Goal: Task Accomplishment & Management: Manage account settings

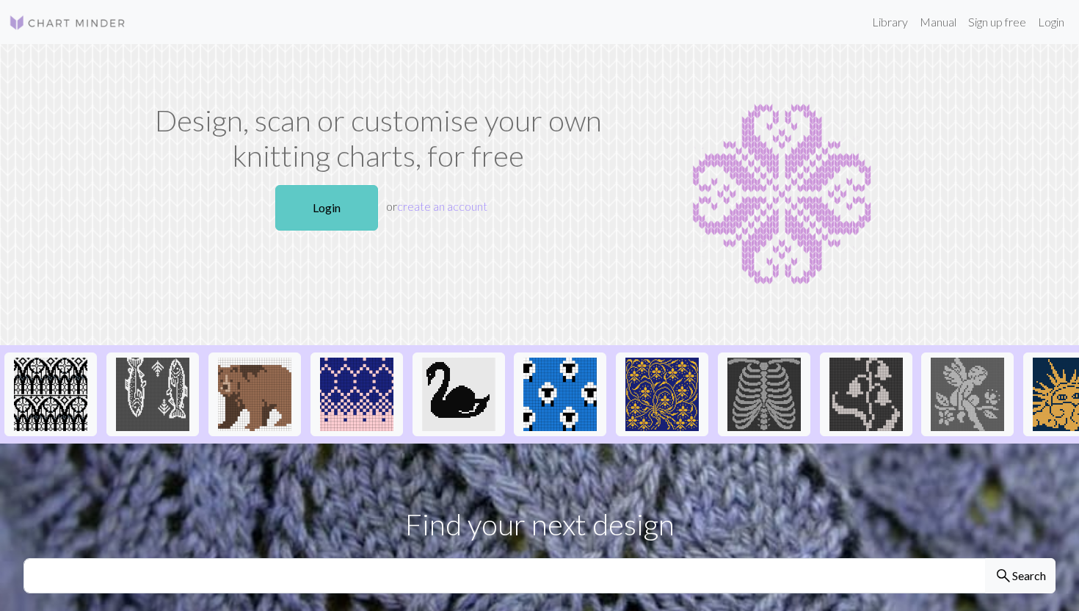
click at [321, 211] on link "Login" at bounding box center [326, 207] width 103 height 45
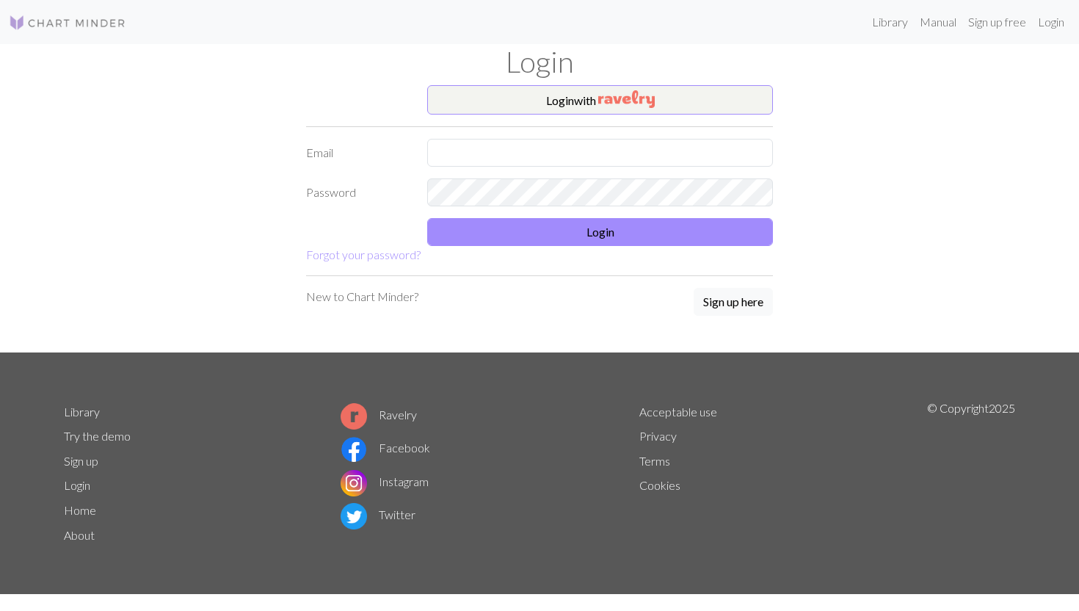
click at [540, 117] on form "Login with Email Password Login Forgot your password?" at bounding box center [539, 174] width 467 height 178
click at [540, 110] on button "Login with" at bounding box center [600, 99] width 346 height 29
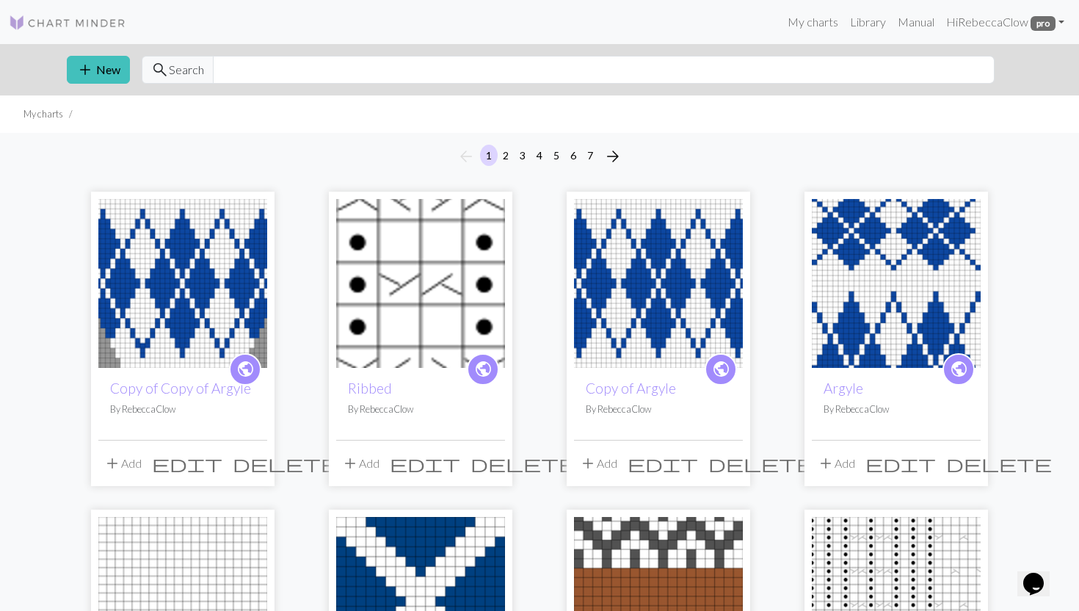
click at [694, 464] on span "edit" at bounding box center [662, 463] width 70 height 21
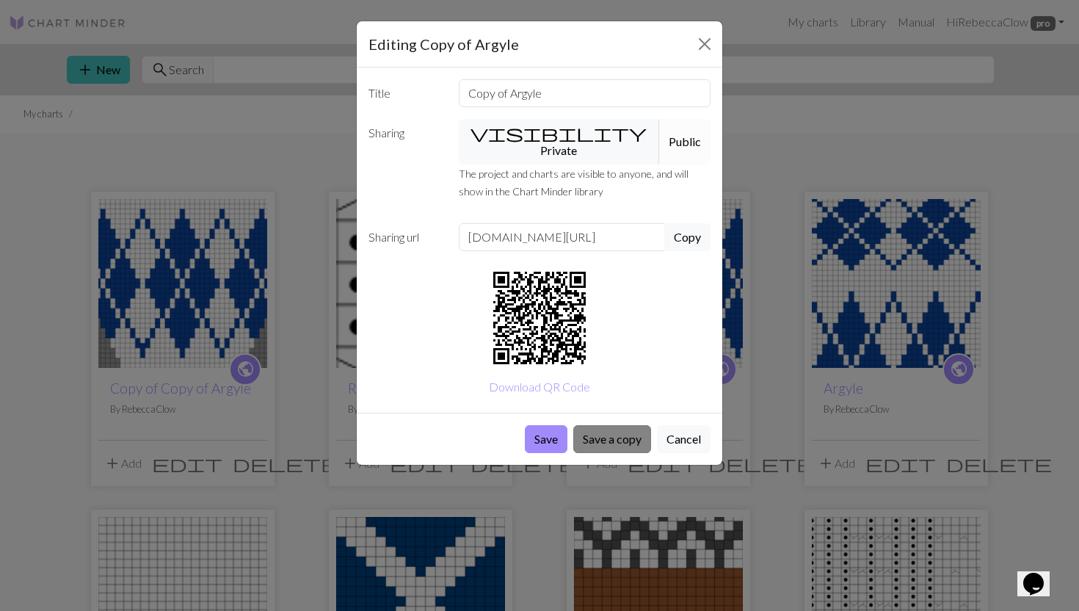
click at [591, 429] on button "Save a copy" at bounding box center [612, 439] width 78 height 28
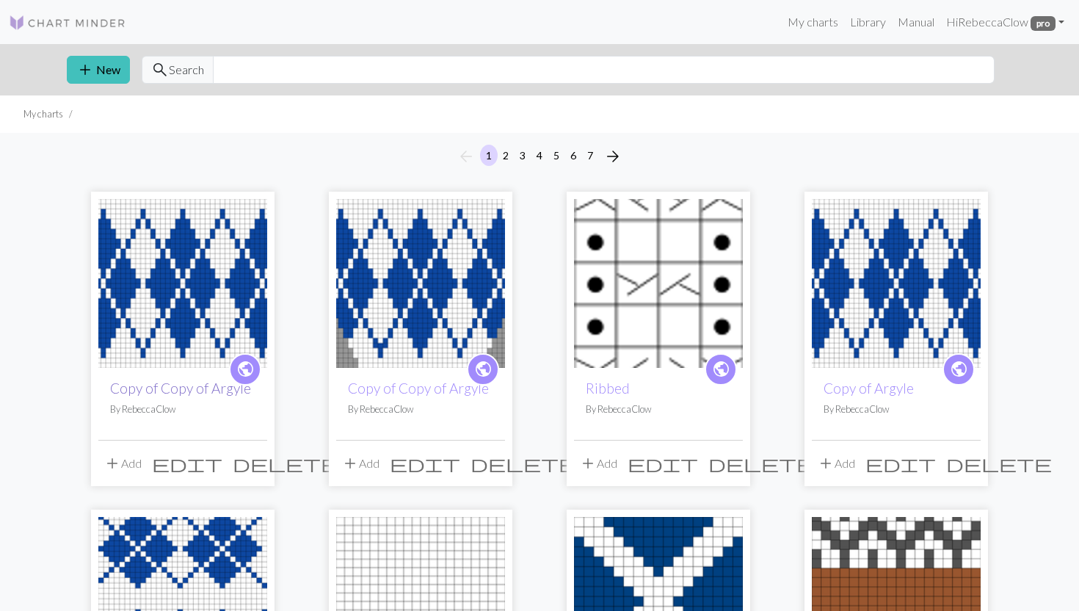
click at [158, 388] on link "Copy of Copy of Argyle" at bounding box center [180, 387] width 141 height 17
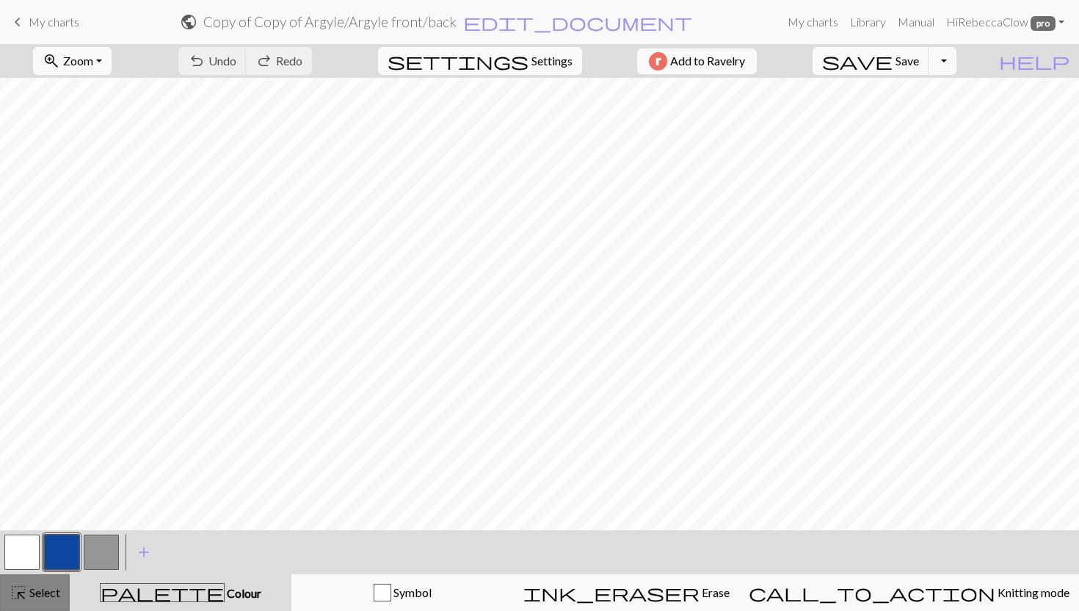
click at [40, 586] on span "Select" at bounding box center [43, 592] width 33 height 14
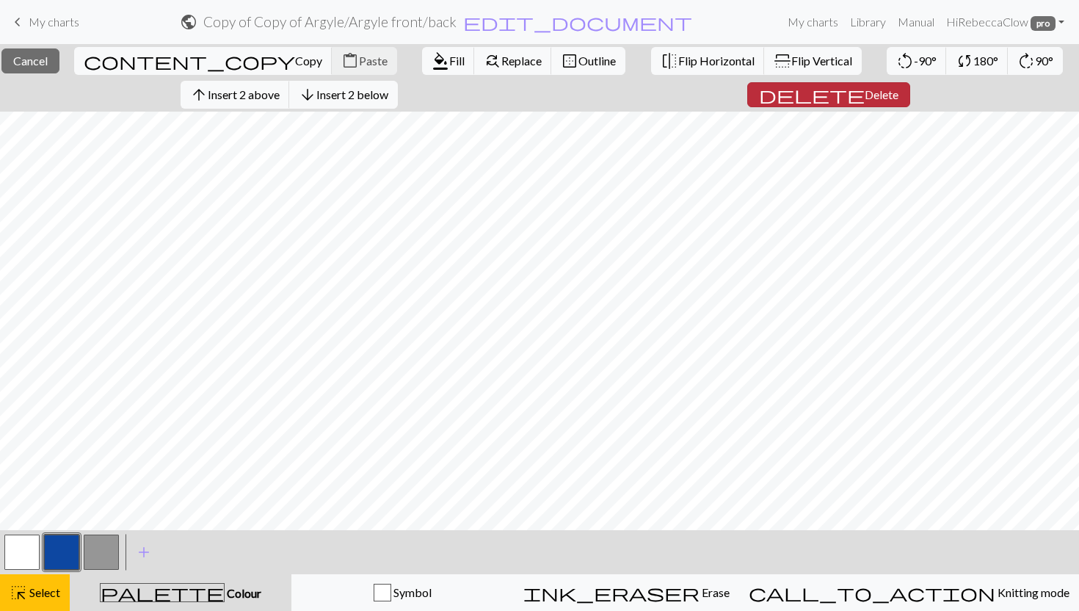
click at [864, 94] on span "Delete" at bounding box center [881, 94] width 34 height 14
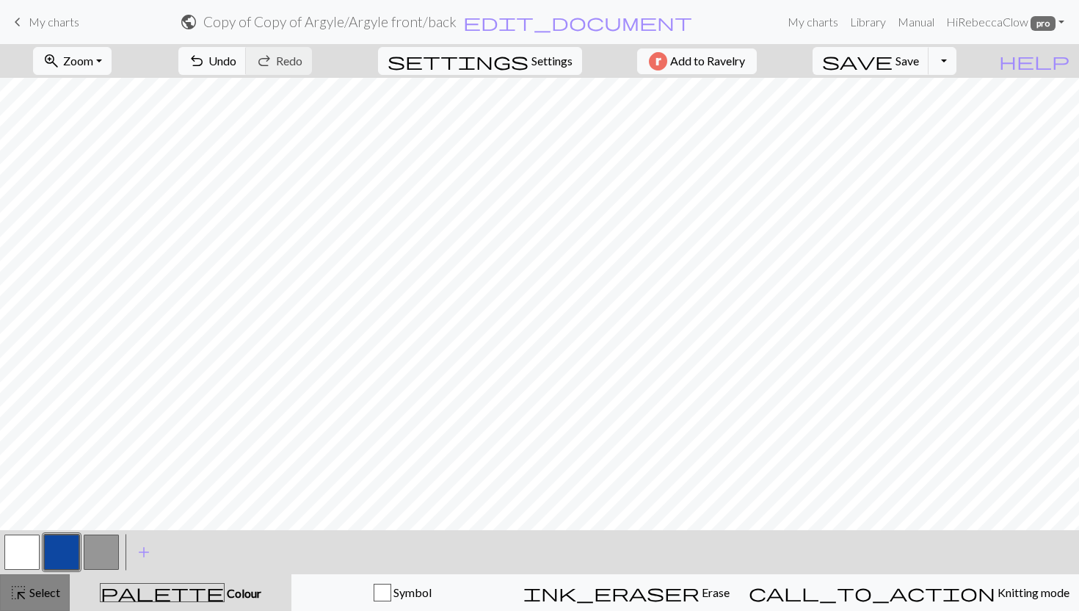
click at [25, 591] on span "highlight_alt" at bounding box center [19, 592] width 18 height 21
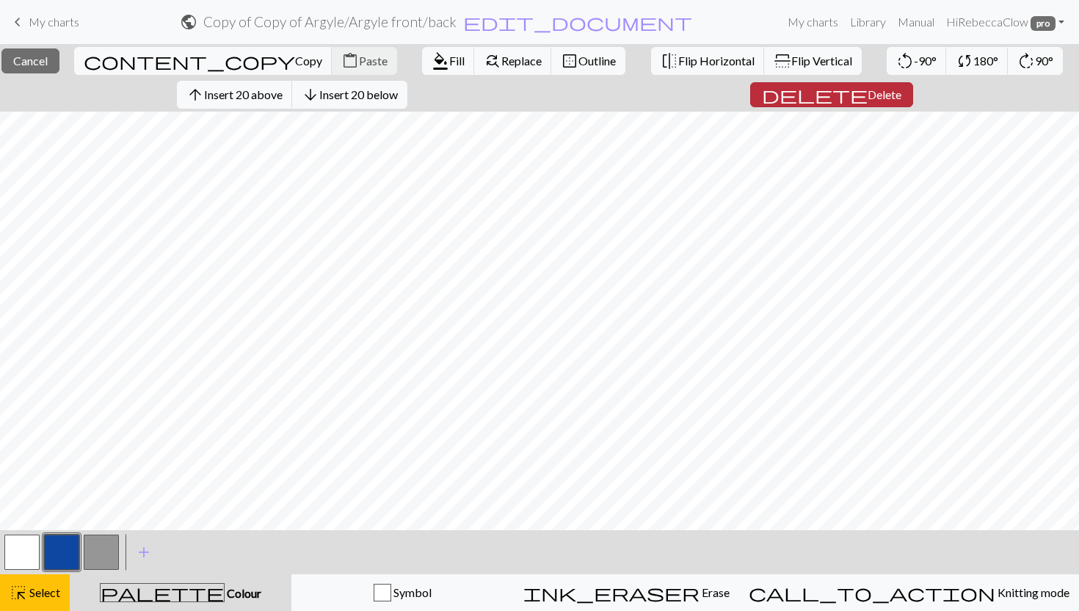
click at [867, 94] on span "Delete" at bounding box center [884, 94] width 34 height 14
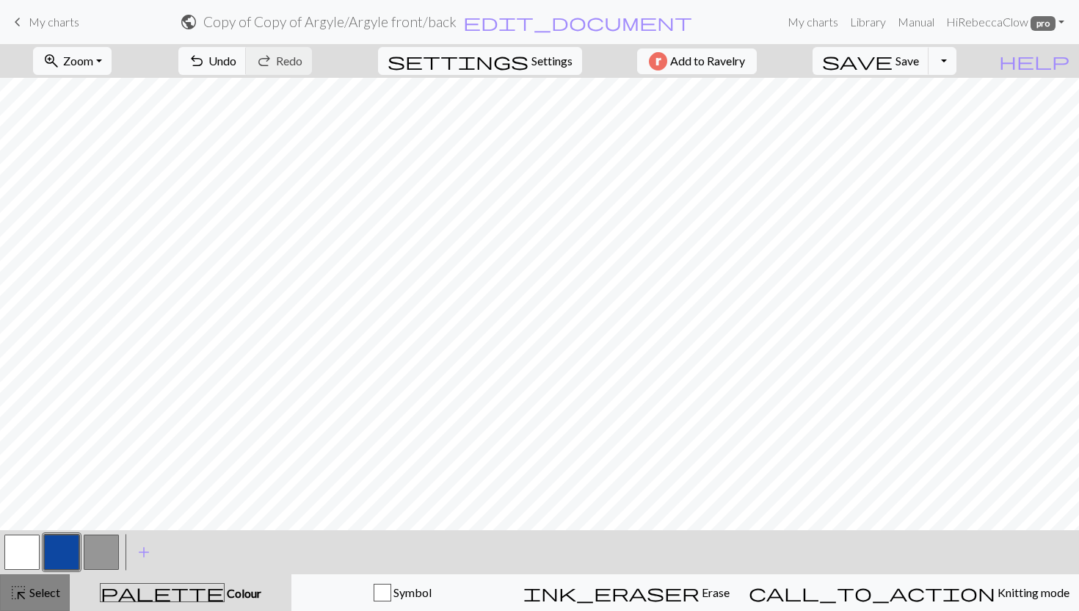
click at [43, 589] on span "Select" at bounding box center [43, 592] width 33 height 14
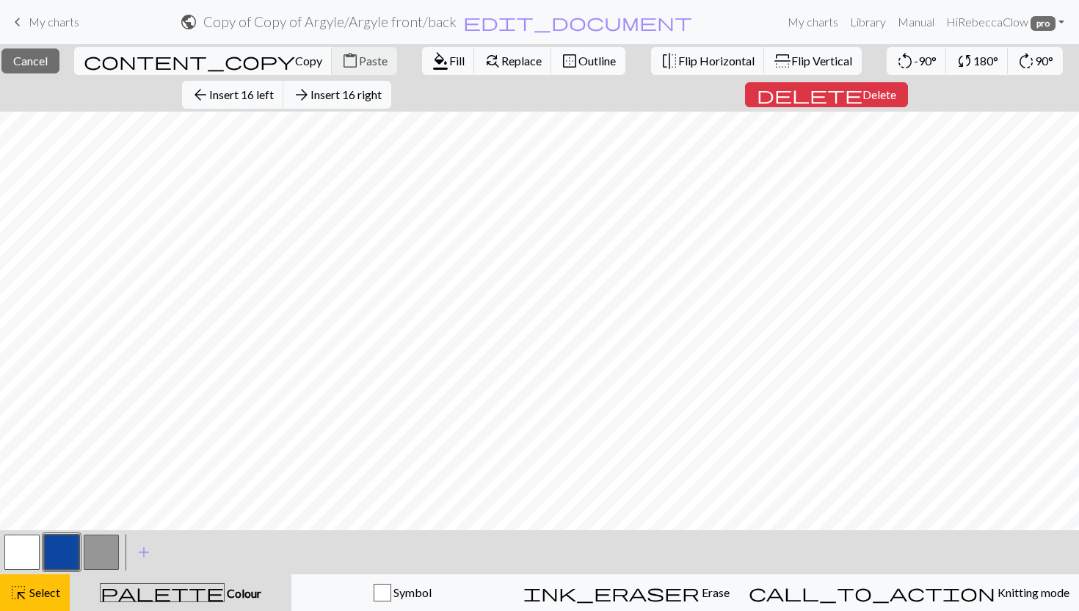
click at [578, 59] on span "Outline" at bounding box center [596, 61] width 37 height 14
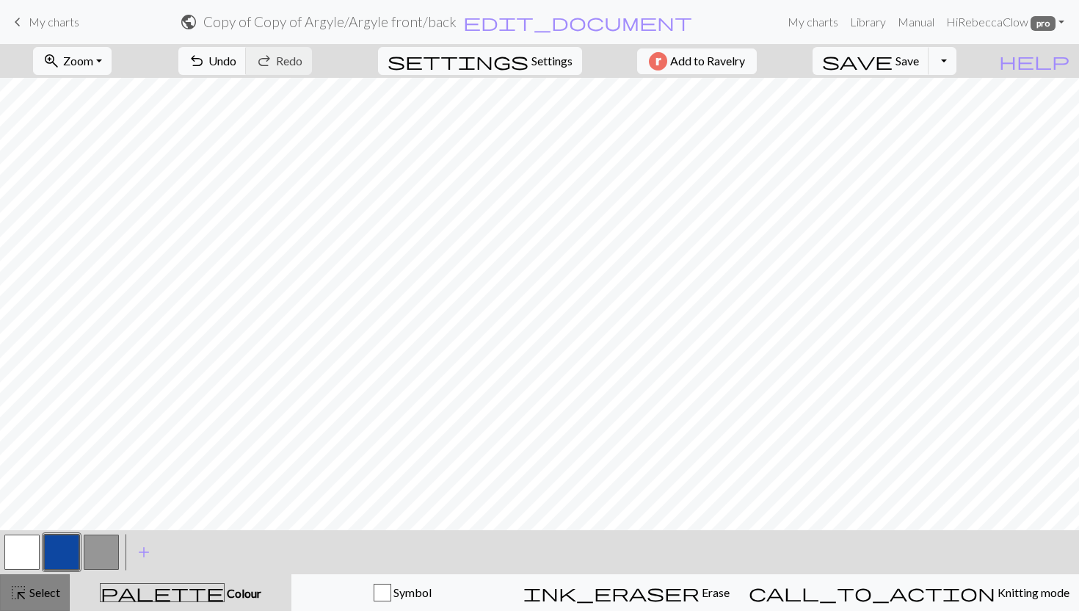
click at [11, 596] on span "highlight_alt" at bounding box center [19, 592] width 18 height 21
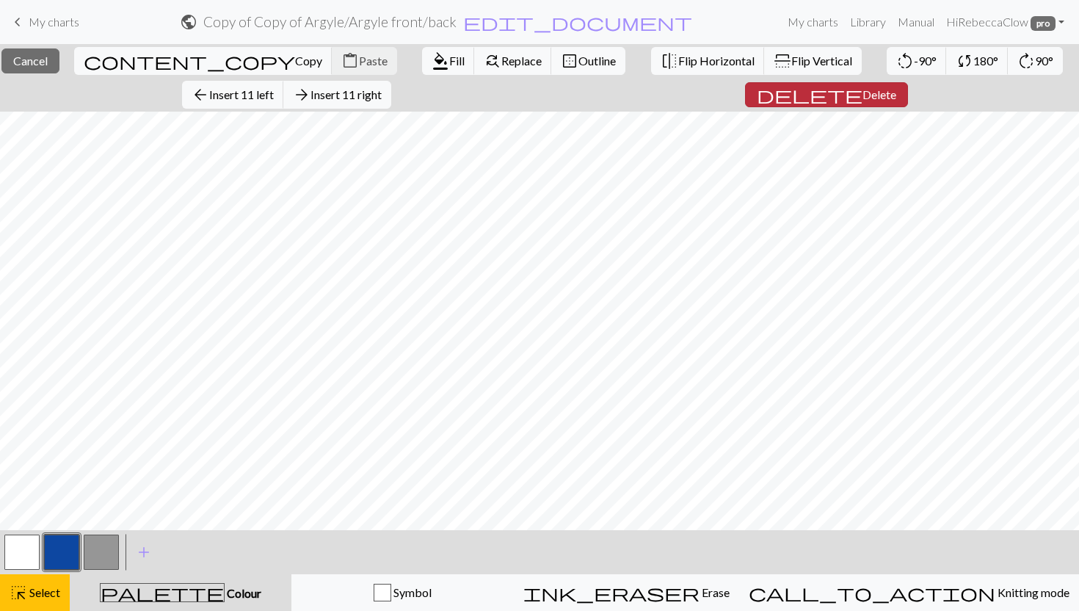
click at [835, 96] on span "delete" at bounding box center [810, 94] width 106 height 21
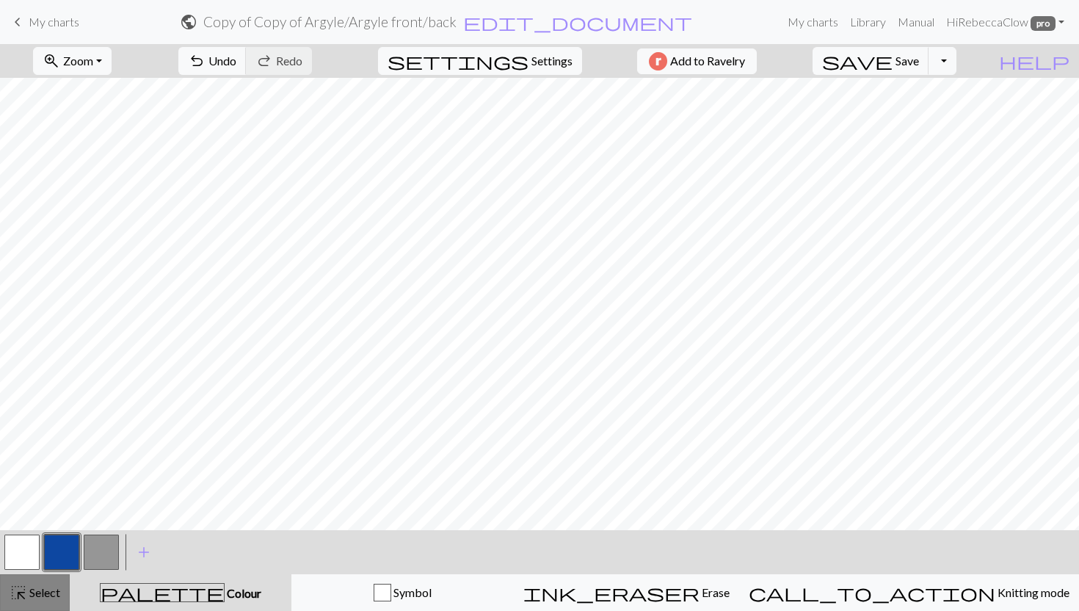
click at [29, 595] on span "Select" at bounding box center [43, 592] width 33 height 14
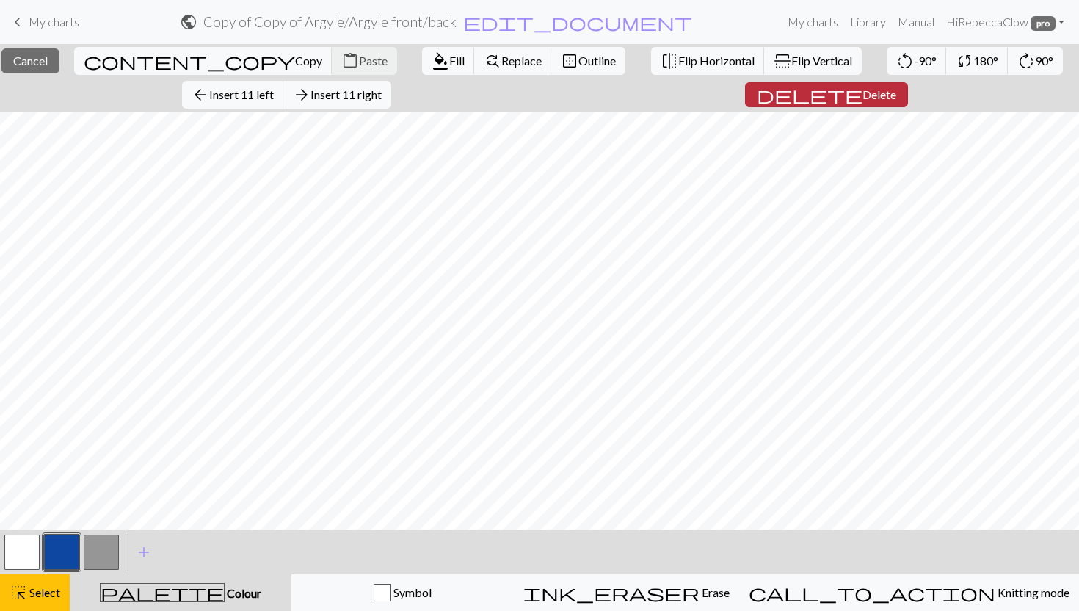
click at [862, 92] on span "Delete" at bounding box center [879, 94] width 34 height 14
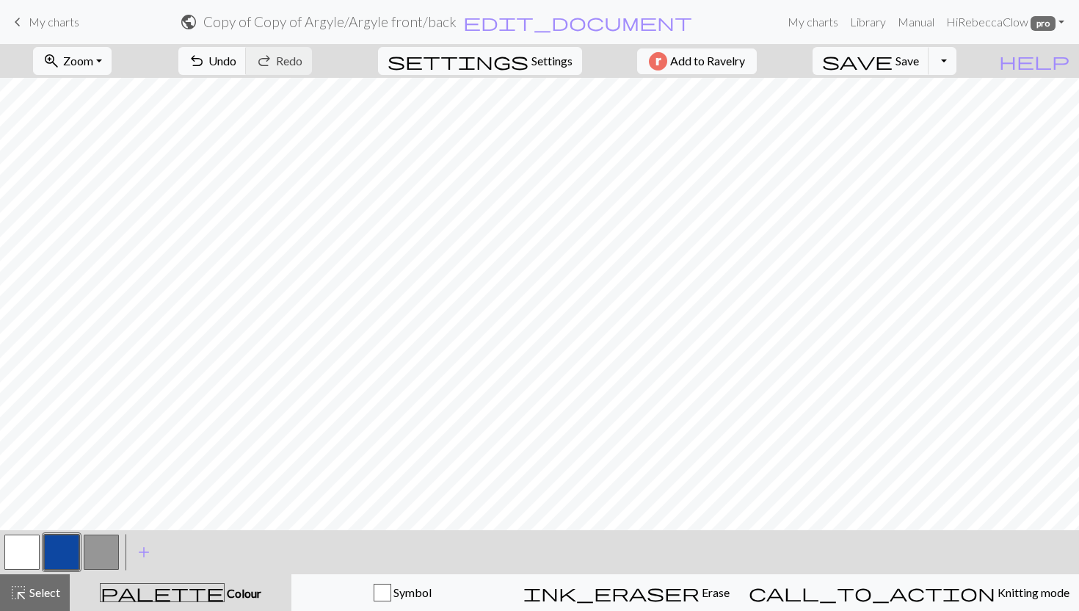
click at [116, 556] on button "button" at bounding box center [101, 551] width 35 height 35
click at [46, 599] on div "highlight_alt Select Select" at bounding box center [35, 592] width 51 height 18
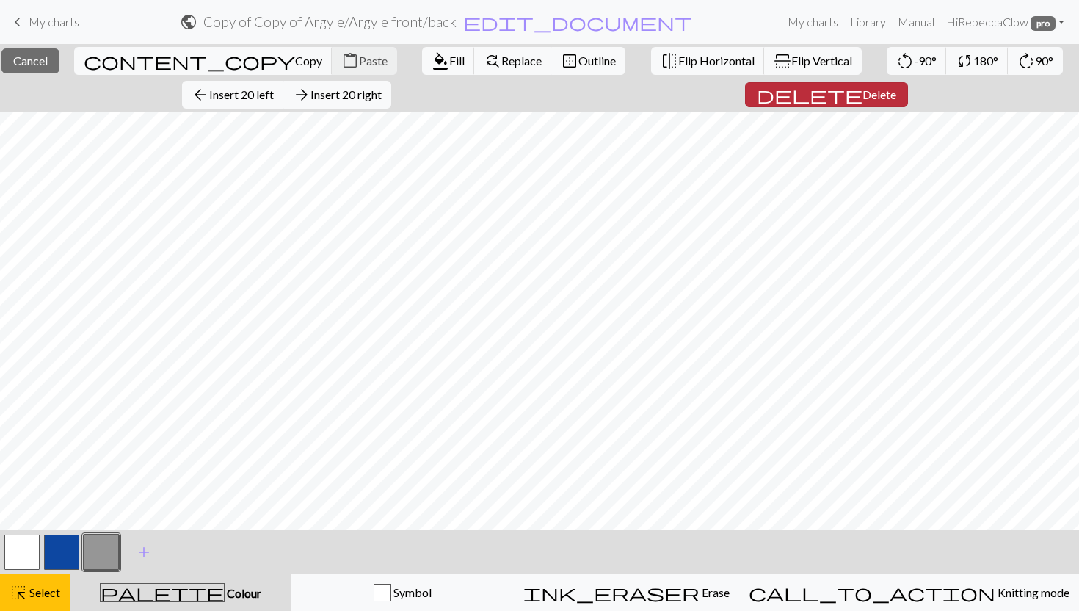
click at [862, 98] on span "Delete" at bounding box center [879, 94] width 34 height 14
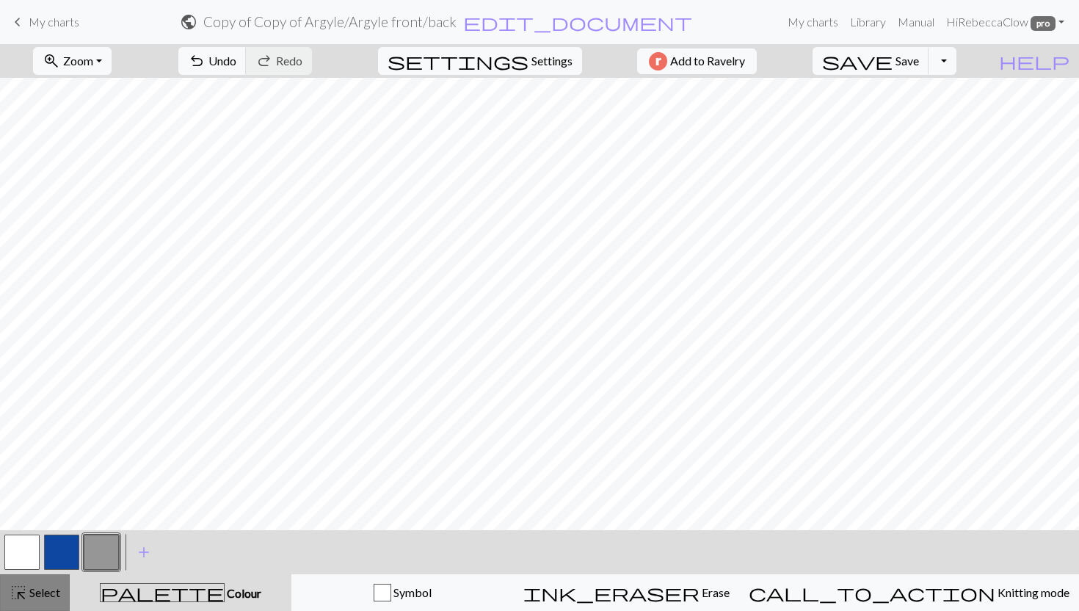
click at [52, 589] on span "Select" at bounding box center [43, 592] width 33 height 14
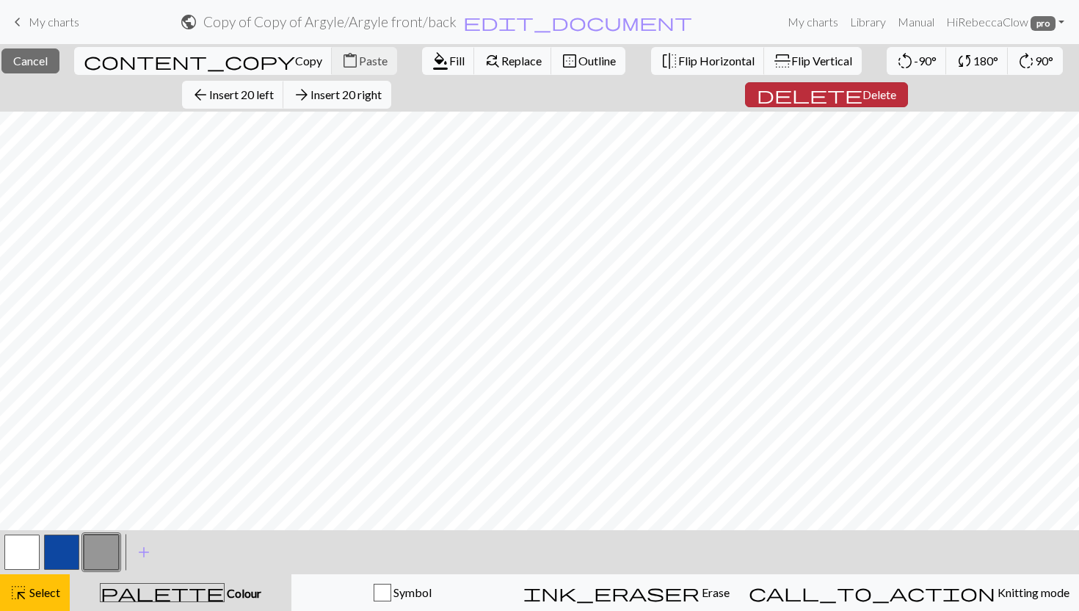
click at [862, 95] on span "Delete" at bounding box center [879, 94] width 34 height 14
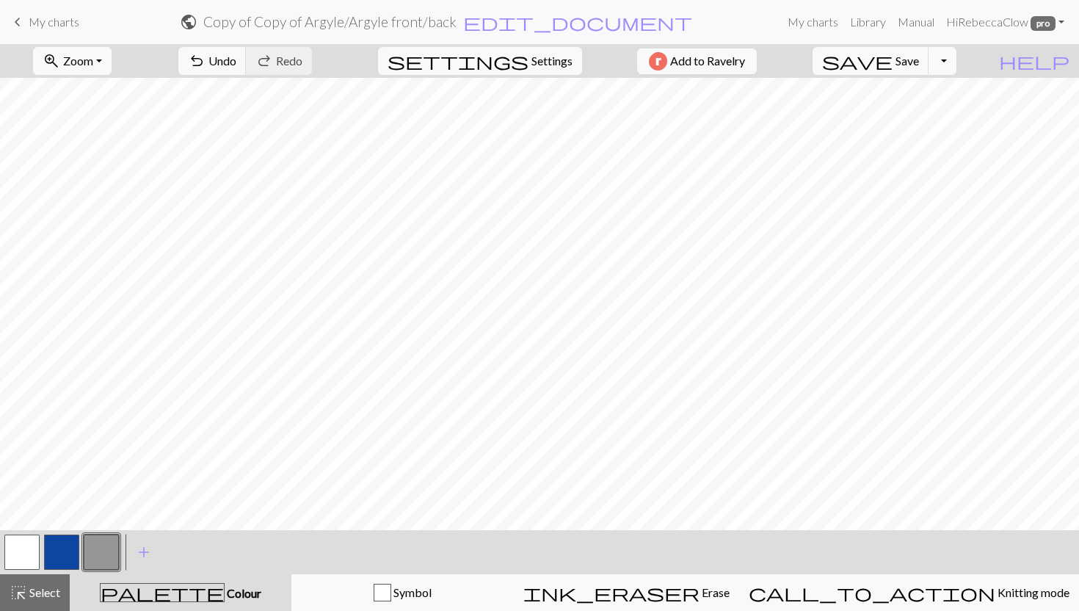
click at [456, 21] on h2 "Copy of Copy of Argyle / Argyle front/back" at bounding box center [329, 21] width 253 height 17
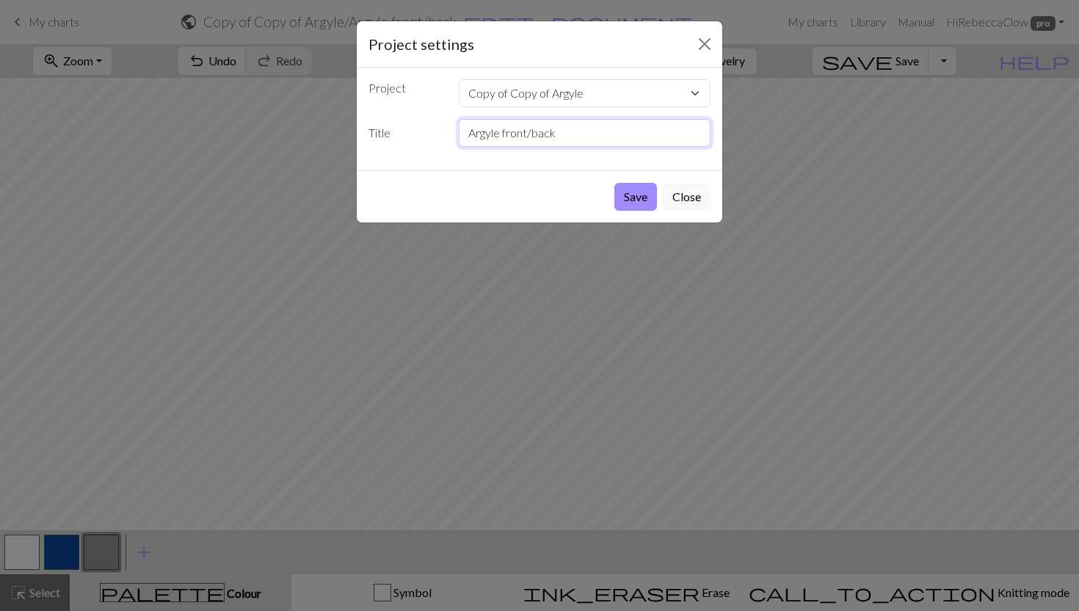
click at [575, 134] on input "Argyle front/back" at bounding box center [585, 133] width 252 height 28
type input "BODY 2"
click at [638, 194] on button "Save" at bounding box center [635, 197] width 43 height 28
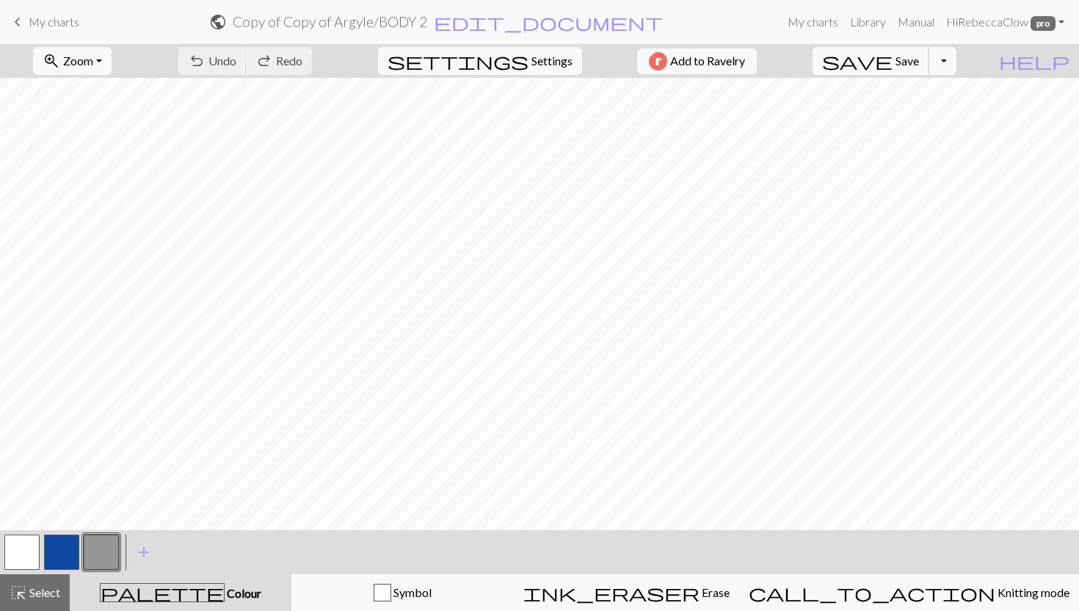
click at [919, 59] on span "Save" at bounding box center [906, 61] width 23 height 14
click at [42, 22] on span "My charts" at bounding box center [54, 22] width 51 height 14
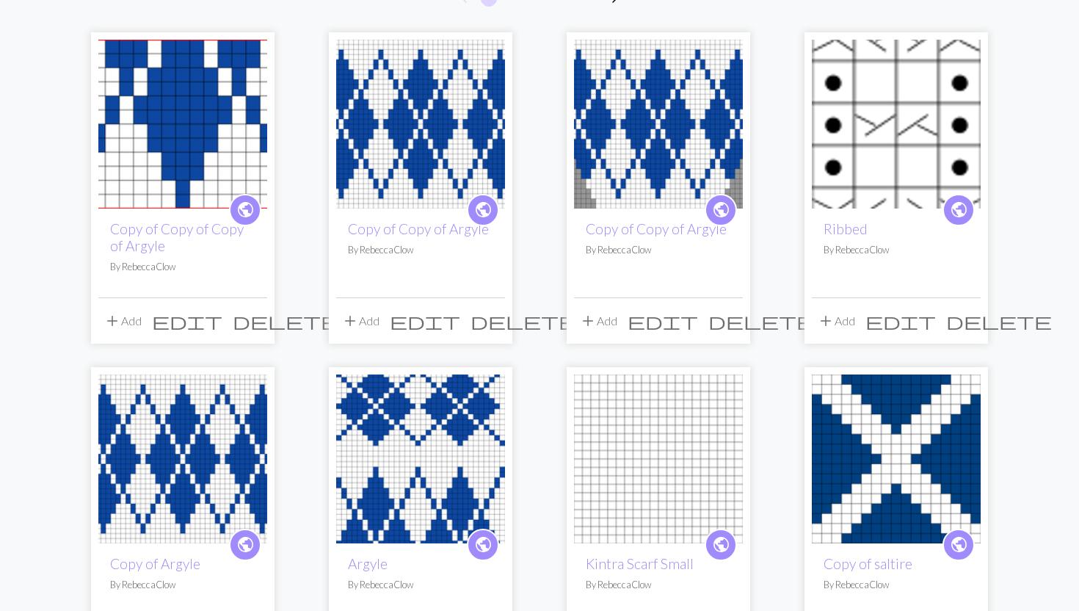
scroll to position [170, 0]
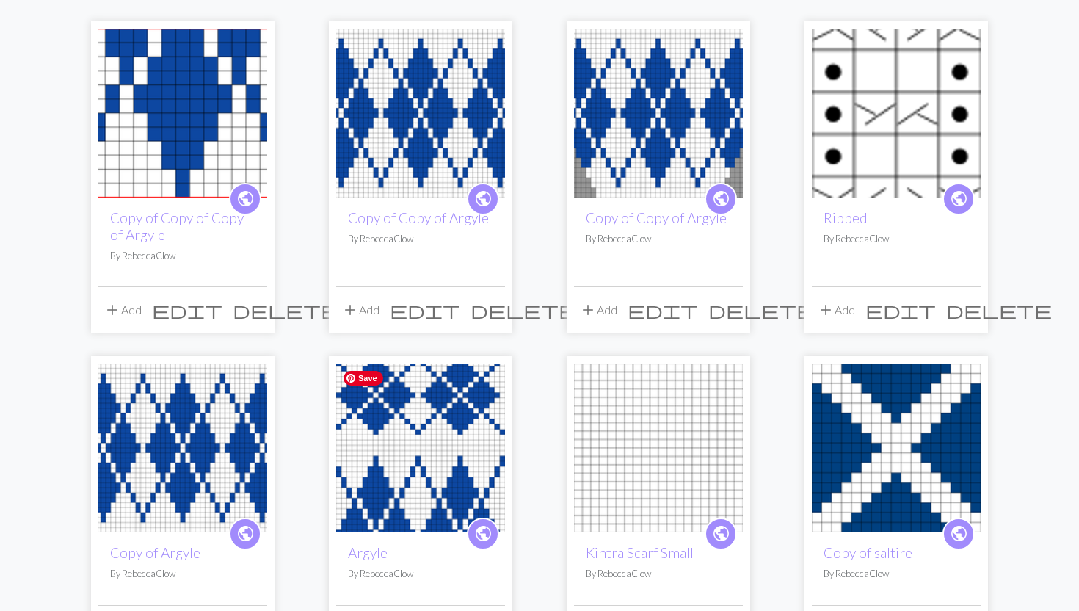
click at [390, 472] on img at bounding box center [420, 447] width 169 height 169
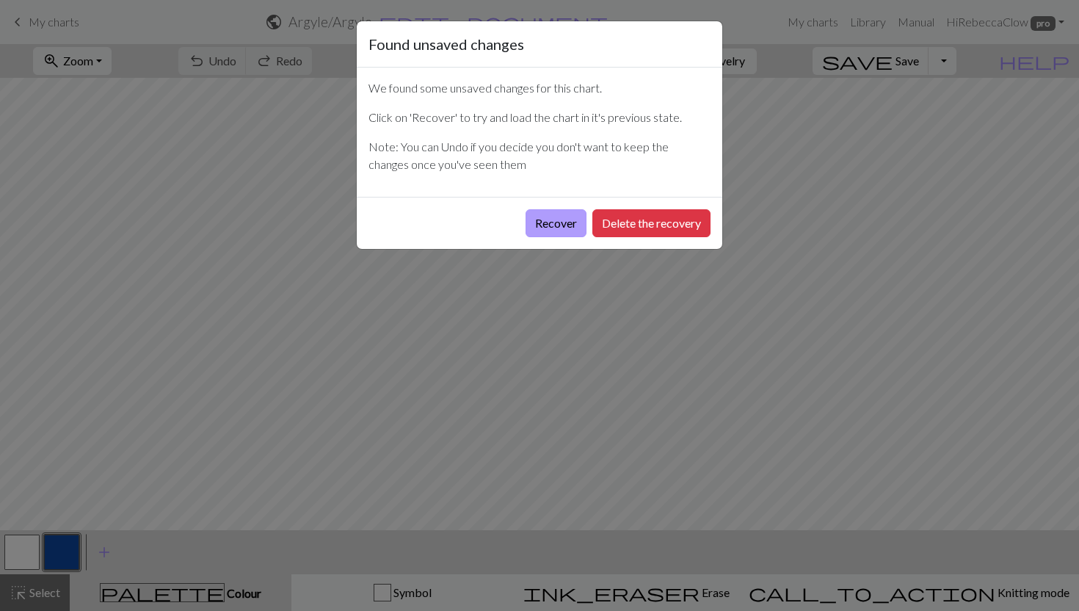
click at [570, 222] on button "Recover" at bounding box center [555, 223] width 61 height 28
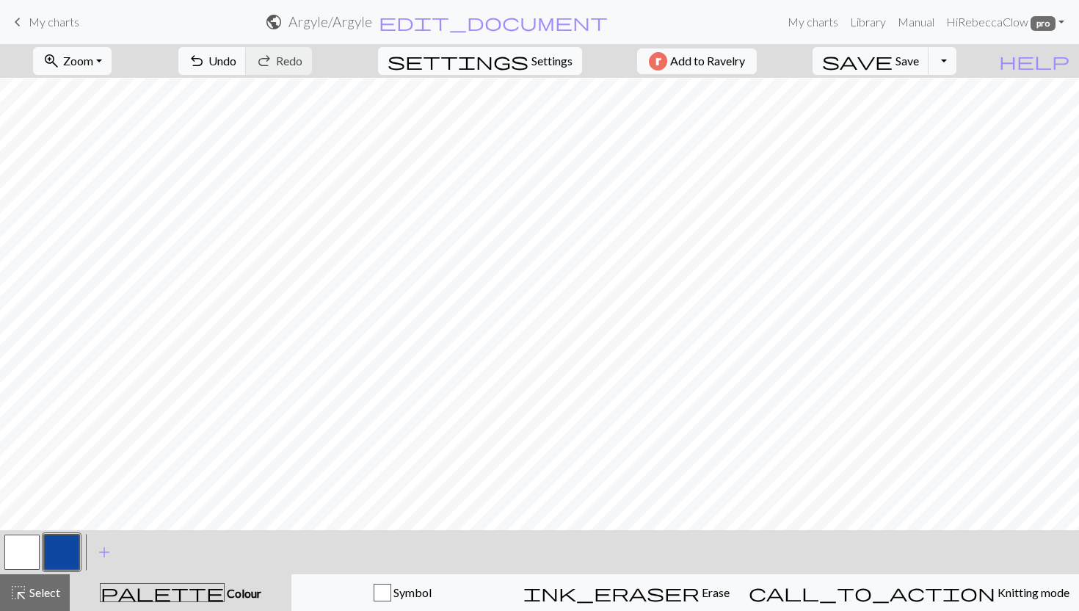
scroll to position [471, 0]
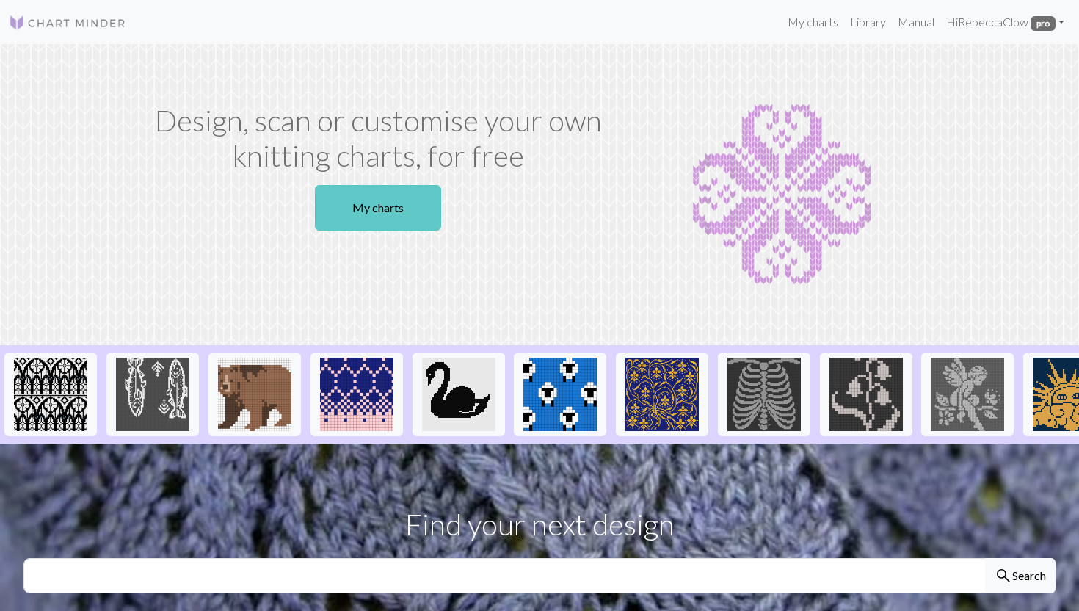
click at [399, 218] on link "My charts" at bounding box center [378, 207] width 126 height 45
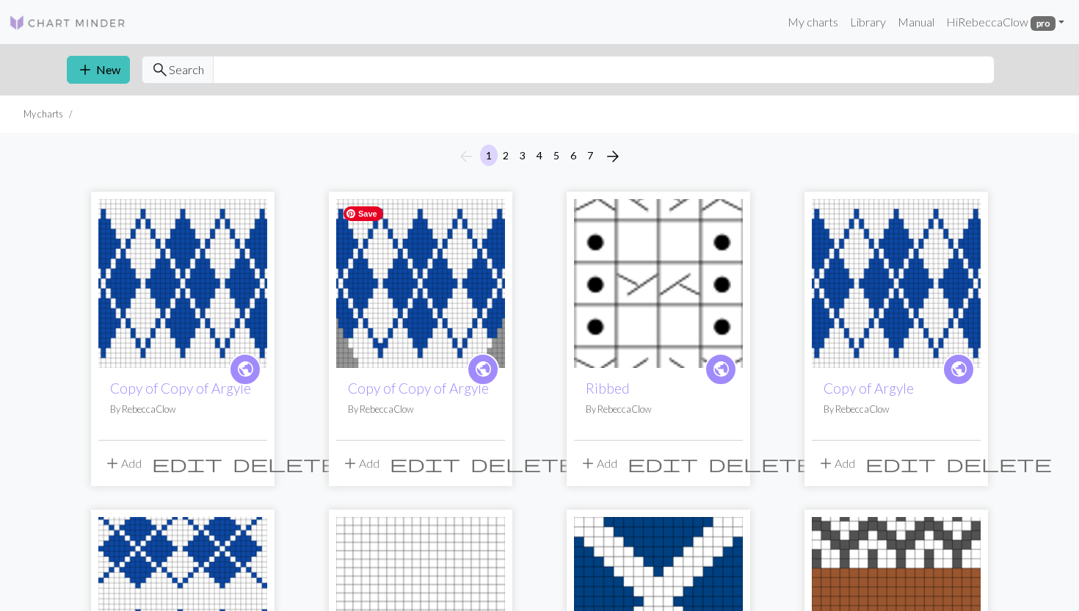
click at [459, 312] on img at bounding box center [420, 283] width 169 height 169
click at [222, 464] on span "edit" at bounding box center [187, 463] width 70 height 21
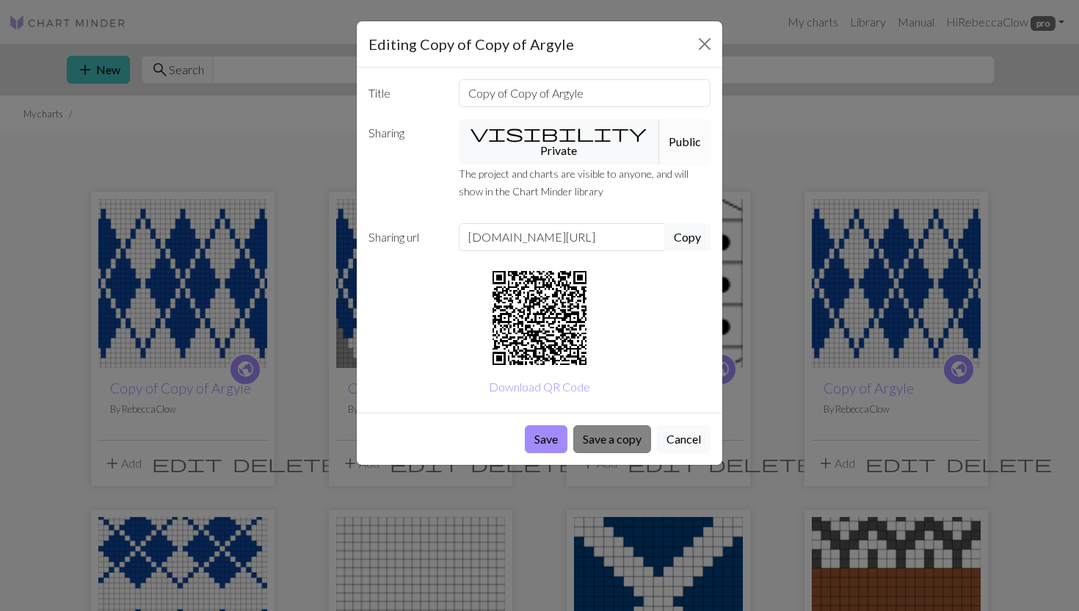
click at [611, 425] on button "Save a copy" at bounding box center [612, 439] width 78 height 28
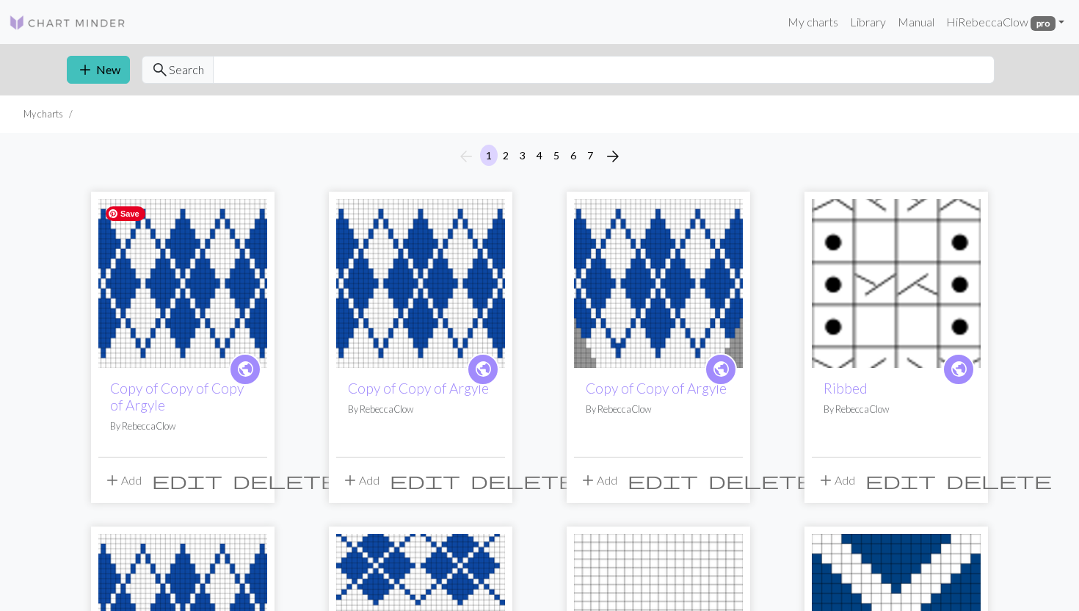
click at [181, 308] on img at bounding box center [182, 283] width 169 height 169
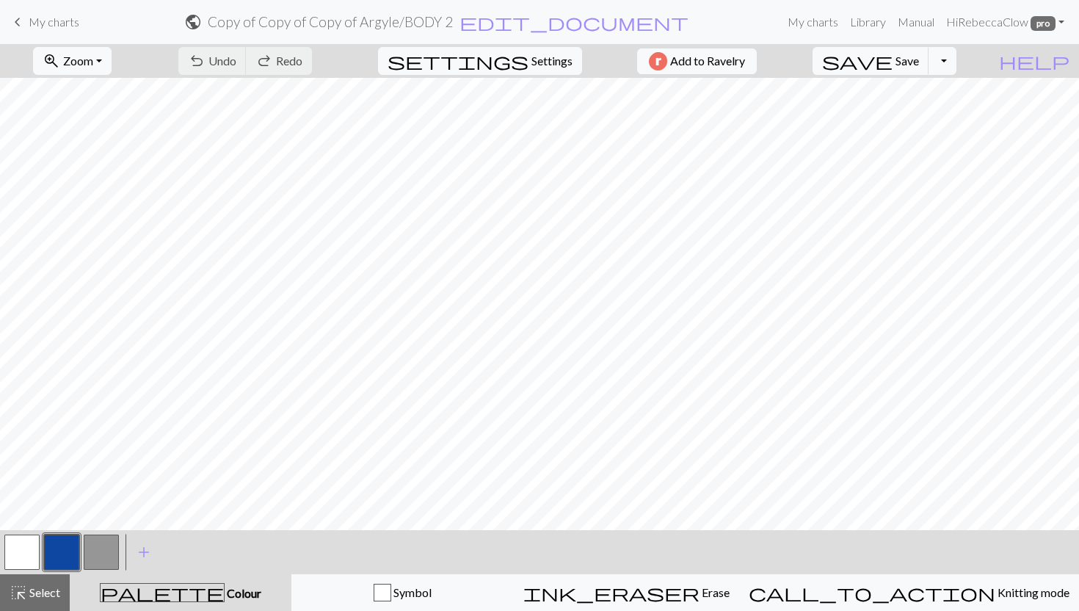
click at [112, 550] on button "button" at bounding box center [101, 551] width 35 height 35
click at [12, 587] on span "highlight_alt" at bounding box center [19, 592] width 18 height 21
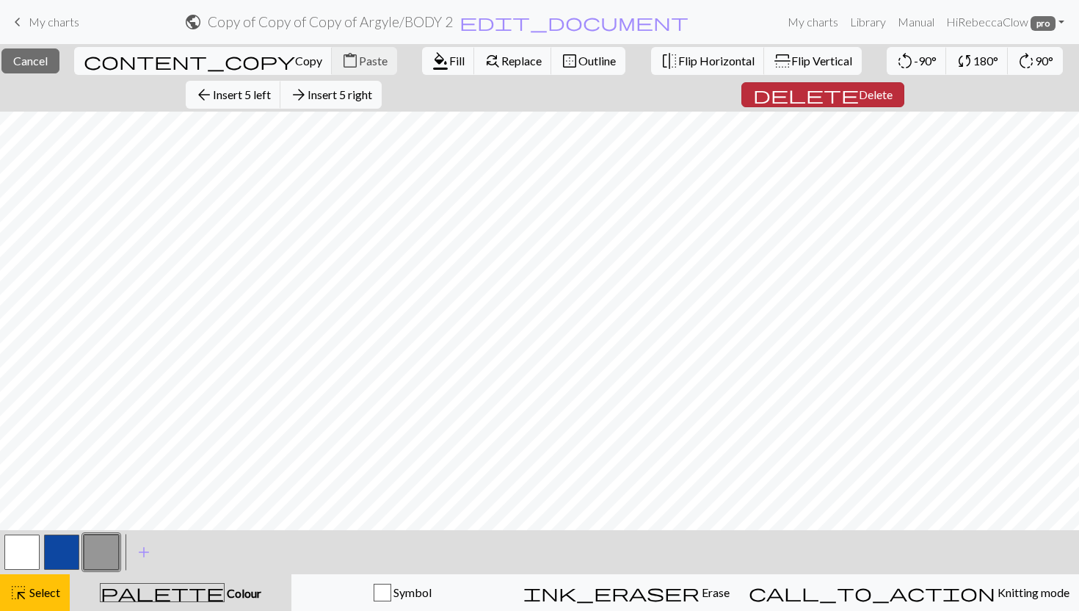
click at [859, 93] on span "Delete" at bounding box center [876, 94] width 34 height 14
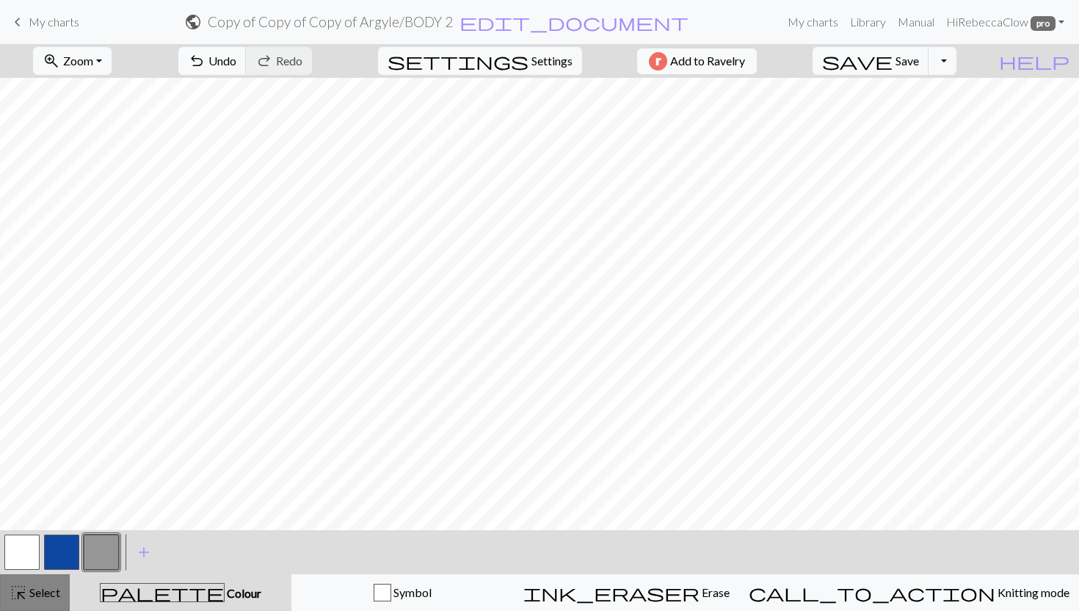
click at [45, 585] on span "Select" at bounding box center [43, 592] width 33 height 14
click at [38, 586] on span "Select" at bounding box center [43, 592] width 33 height 14
click at [51, 588] on span "Select" at bounding box center [43, 592] width 33 height 14
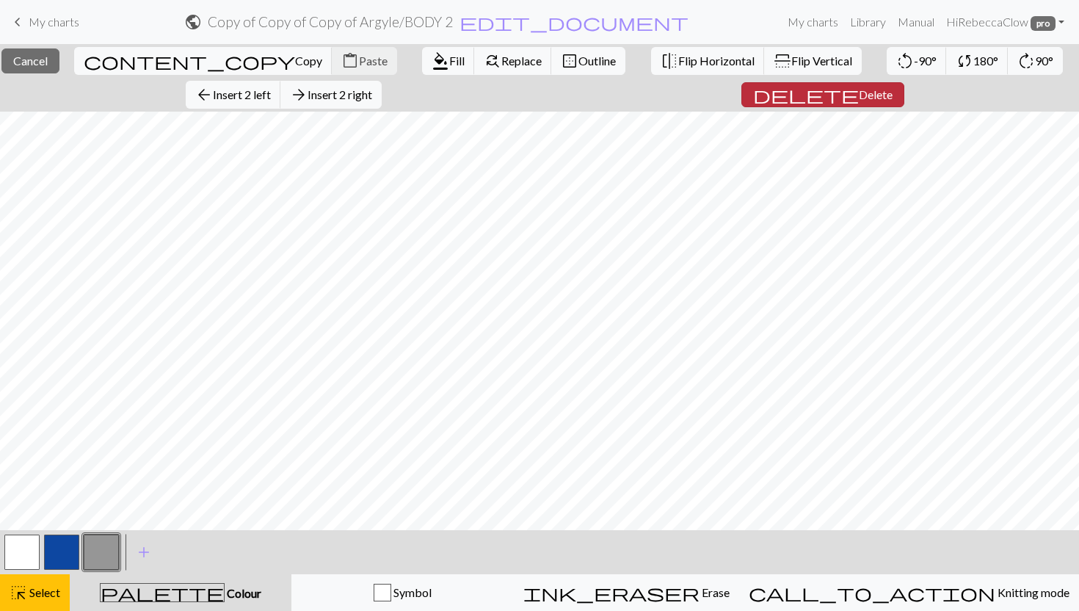
click at [842, 86] on button "delete Delete" at bounding box center [822, 94] width 163 height 25
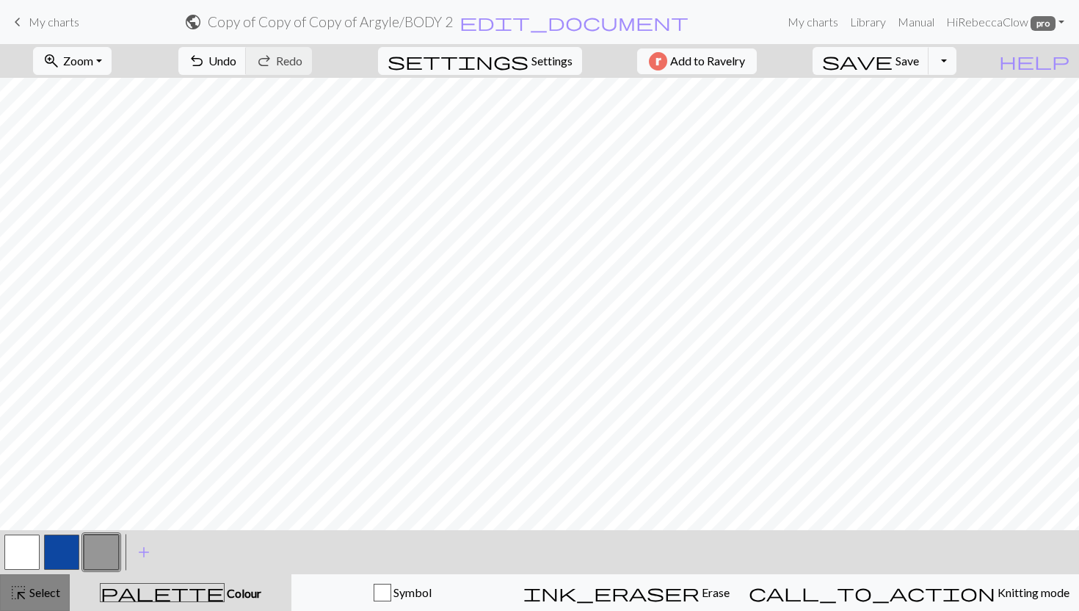
click at [51, 586] on span "Select" at bounding box center [43, 592] width 33 height 14
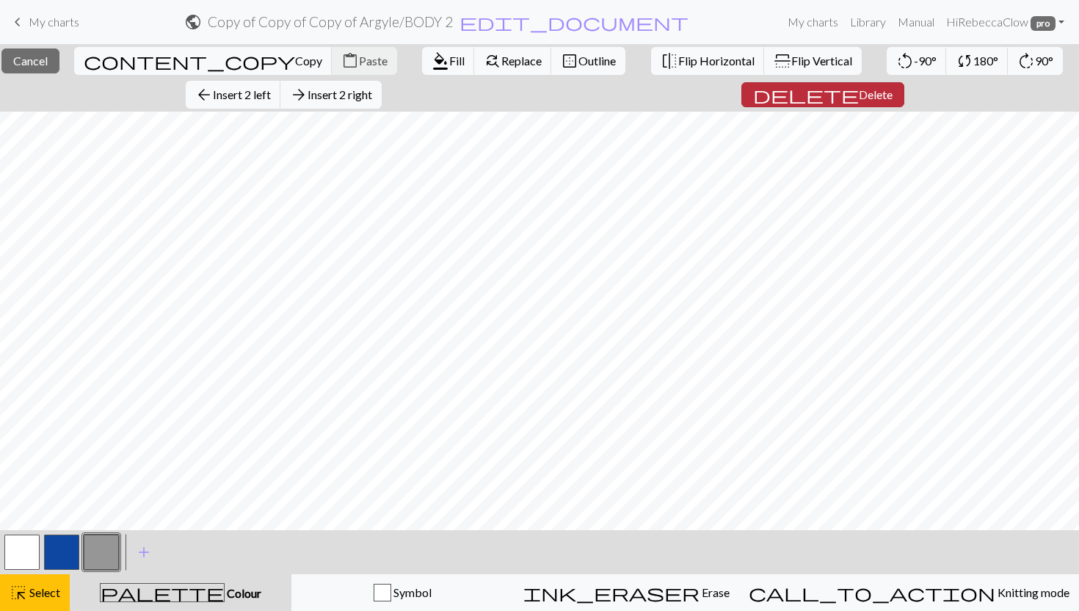
click at [859, 93] on span "Delete" at bounding box center [876, 94] width 34 height 14
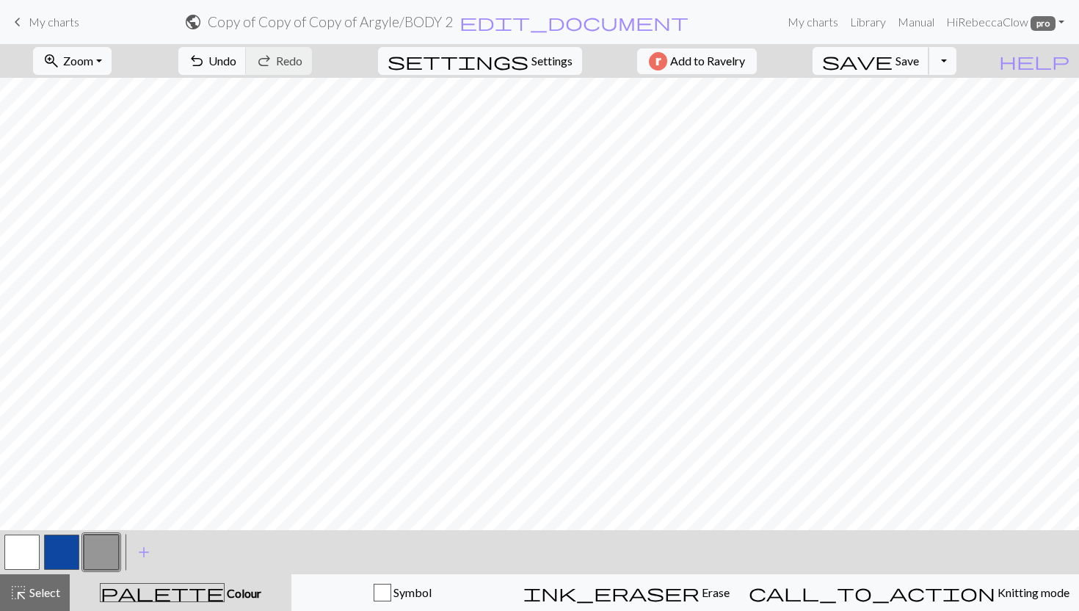
click at [892, 68] on span "save" at bounding box center [857, 61] width 70 height 21
